Goal: Transaction & Acquisition: Purchase product/service

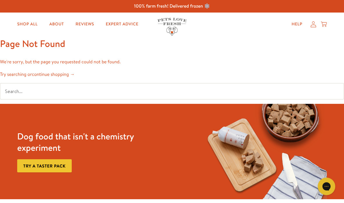
click at [30, 29] on link "Shop All" at bounding box center [28, 24] width 30 height 12
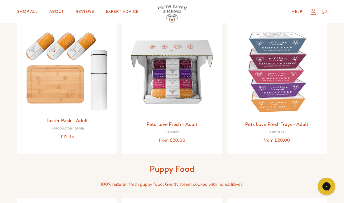
scroll to position [67, 0]
click at [290, 121] on link "Pets Love Fresh Trays - Adult" at bounding box center [276, 124] width 63 height 7
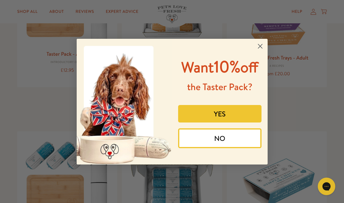
scroll to position [136, 0]
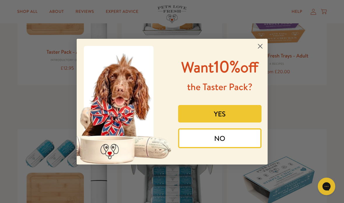
click at [261, 41] on circle "Close dialog" at bounding box center [260, 46] width 10 height 10
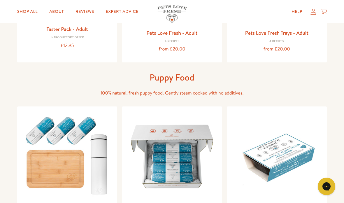
scroll to position [0, 0]
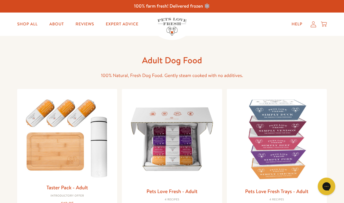
click at [116, 26] on link "Expert Advice" at bounding box center [122, 24] width 42 height 12
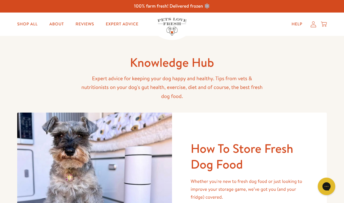
click at [28, 26] on link "Shop All" at bounding box center [28, 24] width 30 height 12
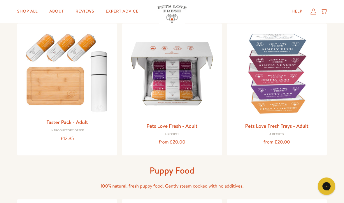
scroll to position [66, 0]
click at [180, 125] on link "Pets Love Fresh - Adult" at bounding box center [172, 125] width 51 height 7
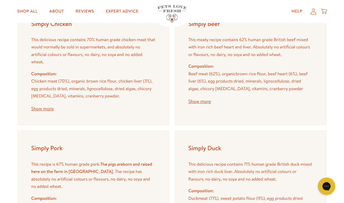
scroll to position [720, 0]
